Goal: Communication & Community: Answer question/provide support

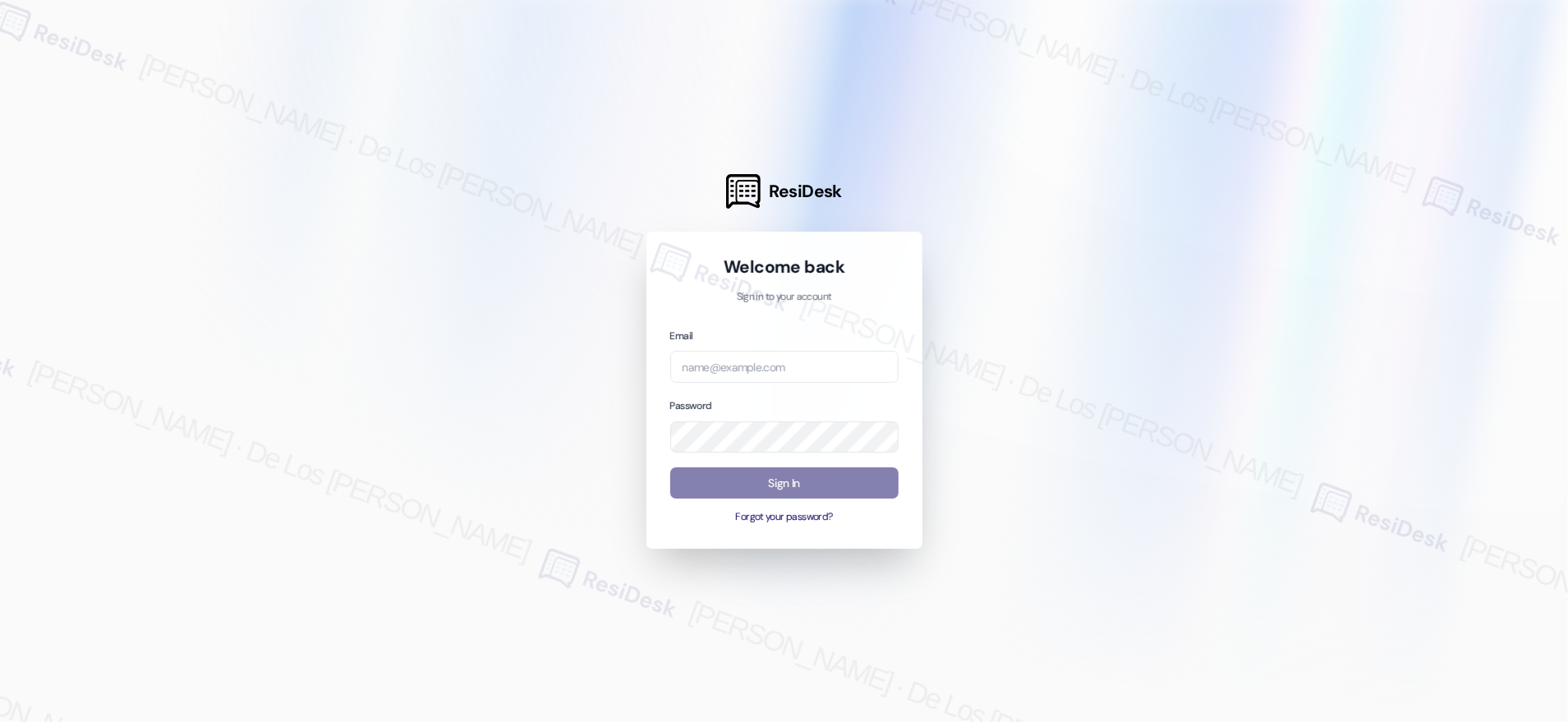
click at [1414, 212] on div at bounding box center [784, 361] width 1568 height 722
click at [805, 365] on input "email" at bounding box center [785, 366] width 228 height 32
type input "v"
paste input "automated-surveys-crawford_hoying-resen.six@crawford_[DOMAIN_NAME]"
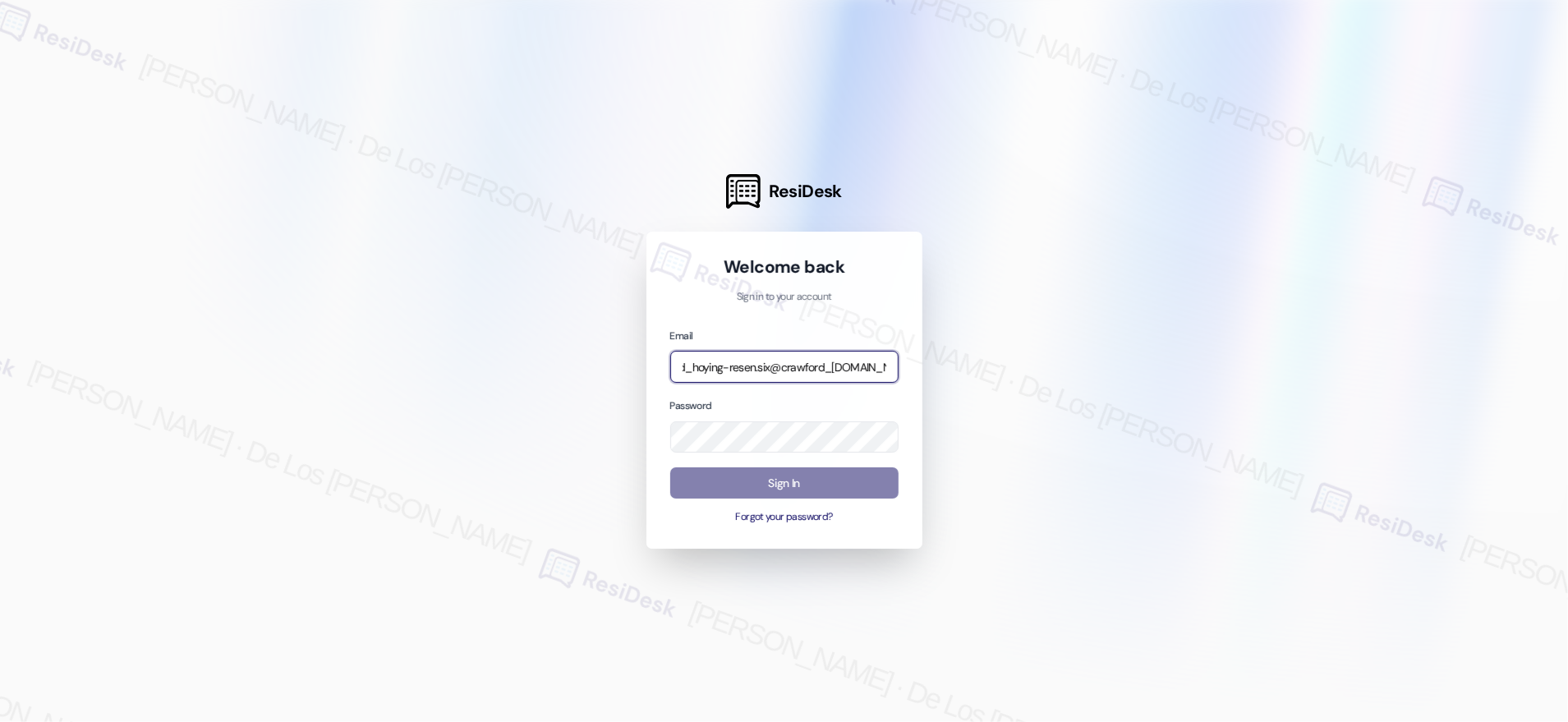
type input "automated-surveys-crawford_hoying-resen.six@crawford_[DOMAIN_NAME]"
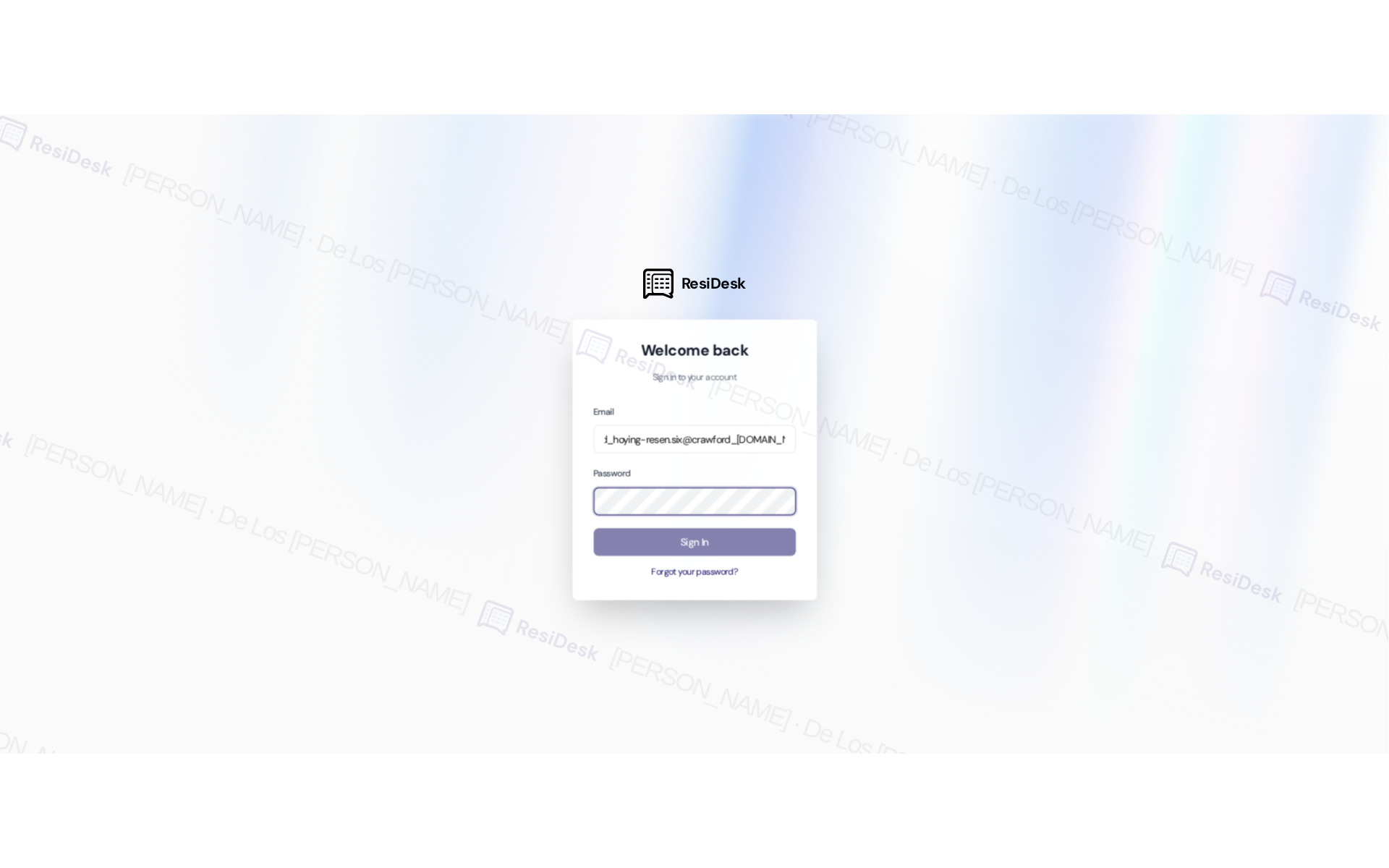
scroll to position [0, 0]
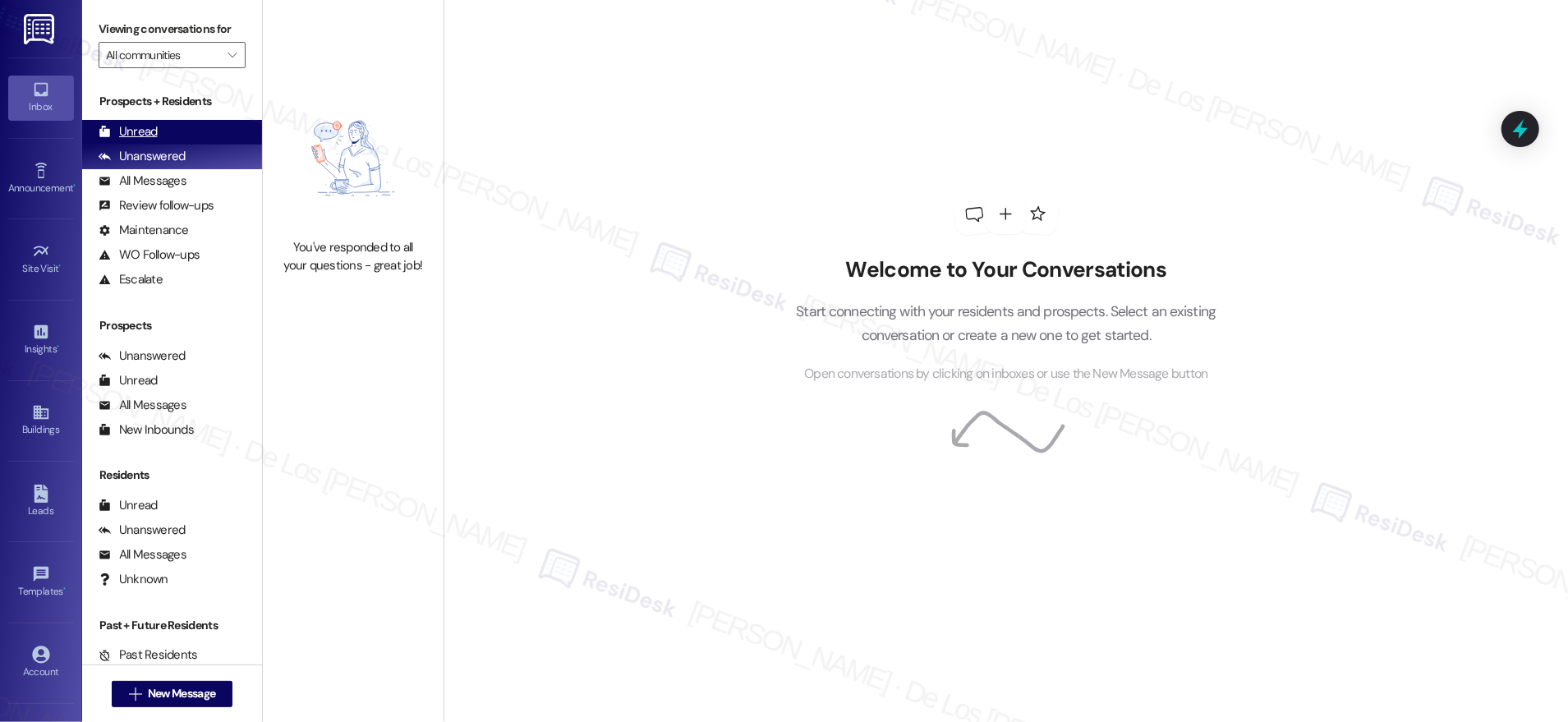
click at [180, 138] on div "Unread (0)" at bounding box center [172, 132] width 180 height 25
